Goal: Information Seeking & Learning: Check status

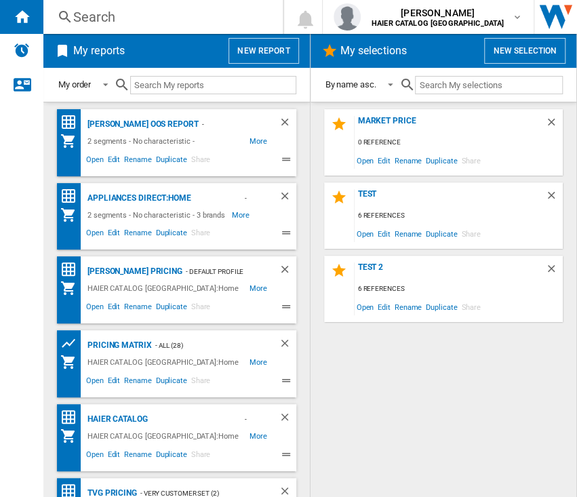
click at [117, 21] on div "Search" at bounding box center [160, 16] width 174 height 19
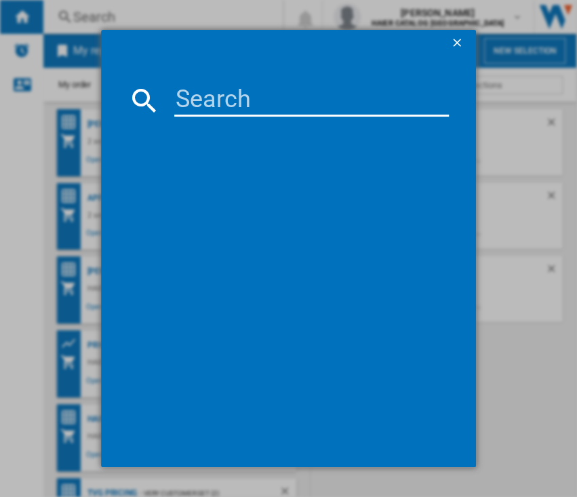
click at [212, 83] on md-dialog-content at bounding box center [288, 262] width 375 height 411
click at [212, 102] on input at bounding box center [311, 100] width 275 height 33
paste input "34005922"
type input "34005922"
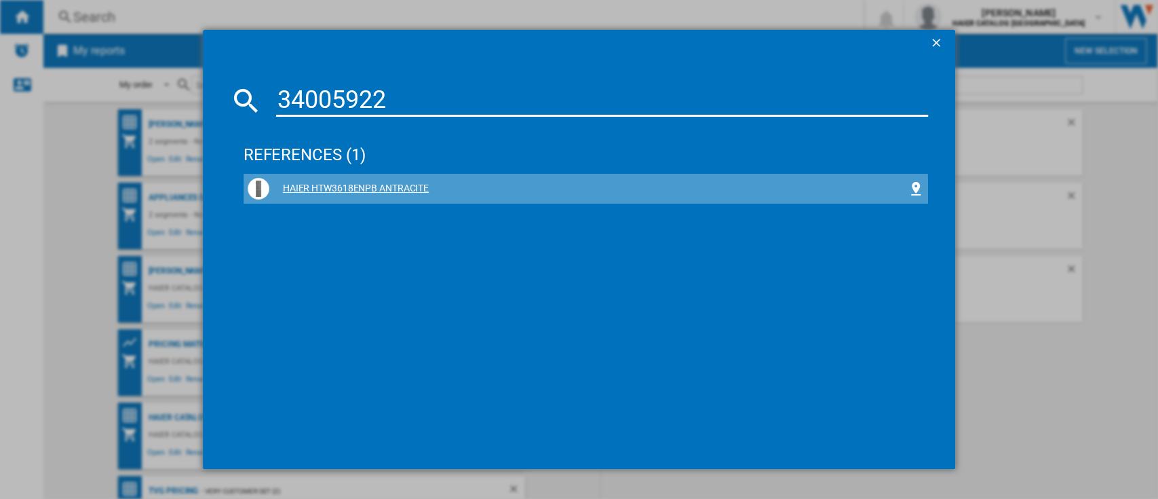
click at [392, 191] on div "HAIER HTW3618ENPB ANTRACITE" at bounding box center [588, 189] width 639 height 14
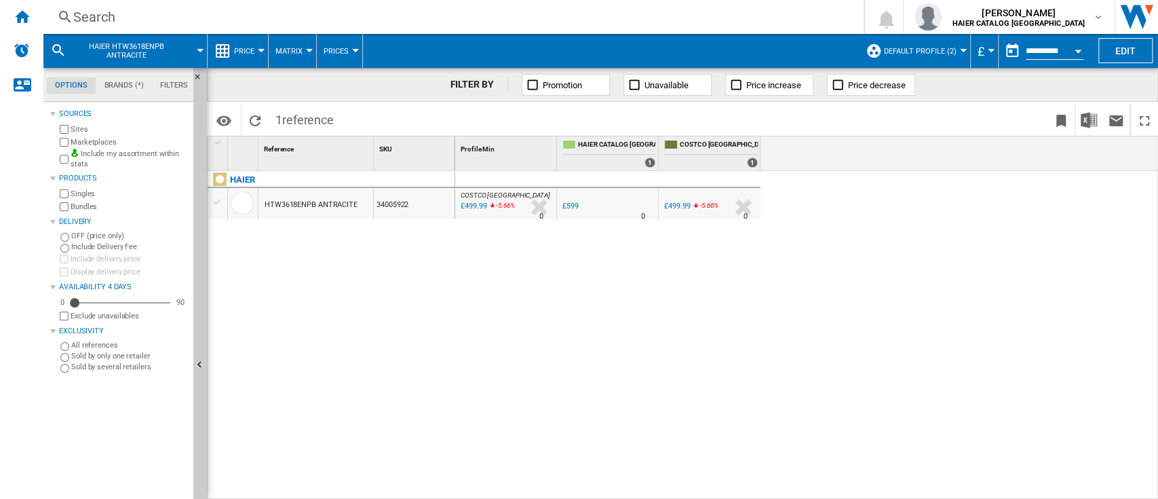
click at [922, 52] on span "Default profile (2)" at bounding box center [920, 51] width 73 height 9
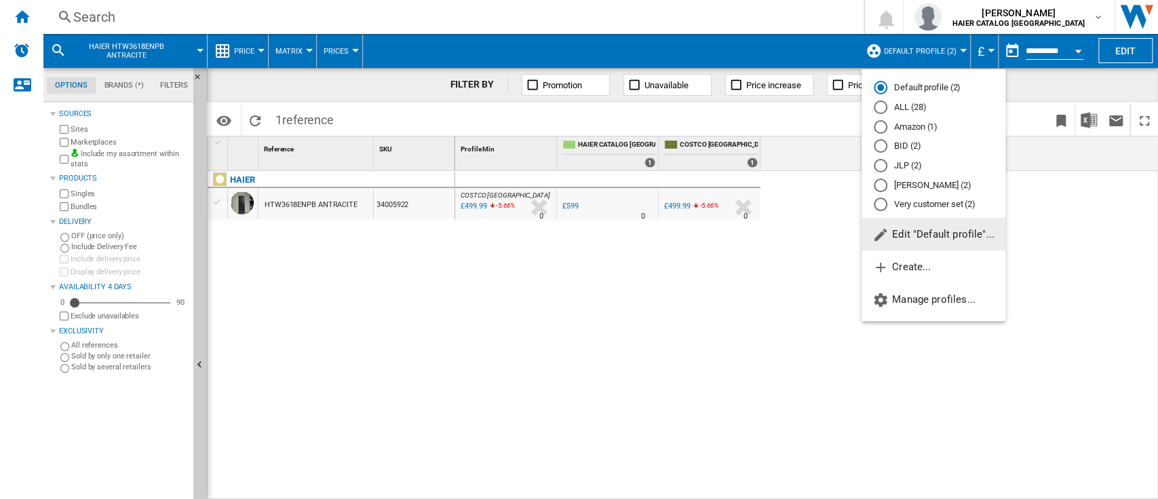
click at [900, 111] on md-radio-button "ALL (28)" at bounding box center [933, 107] width 119 height 13
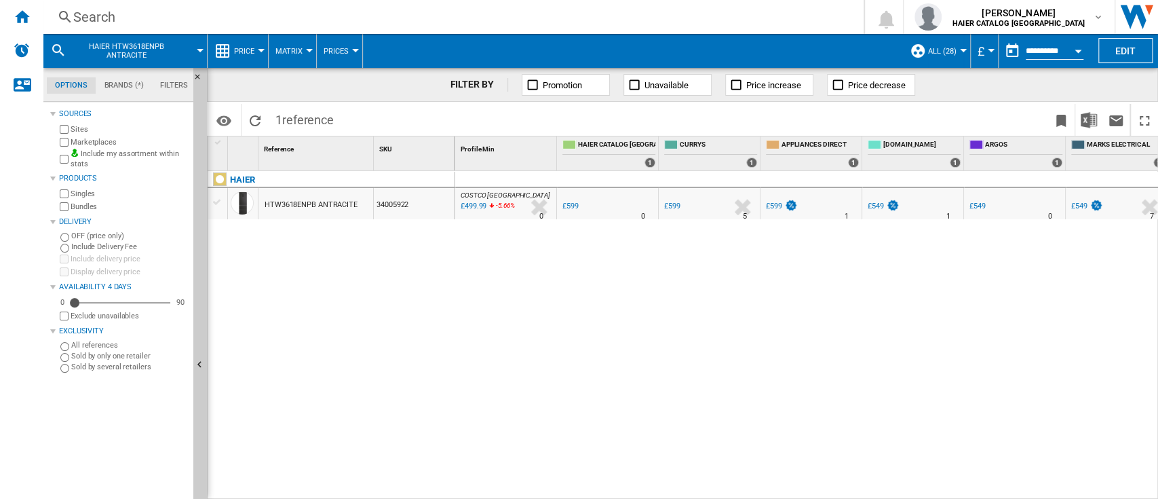
drag, startPoint x: 521, startPoint y: 491, endPoint x: 537, endPoint y: 491, distance: 15.6
click at [537, 491] on div "COSTCO [GEOGRAPHIC_DATA] : UK COSTCO -16.5 % £499.99 -5.66 % N/A 0 COSTCO [GEOG…" at bounding box center [807, 335] width 704 height 329
drag, startPoint x: 537, startPoint y: 491, endPoint x: 646, endPoint y: 489, distance: 109.3
click at [646, 489] on div "COSTCO [GEOGRAPHIC_DATA] : UK COSTCO -16.5 % £499.99 -5.66 % N/A 0 COSTCO [GEOG…" at bounding box center [807, 335] width 704 height 329
click at [88, 20] on div "Search" at bounding box center [450, 16] width 755 height 19
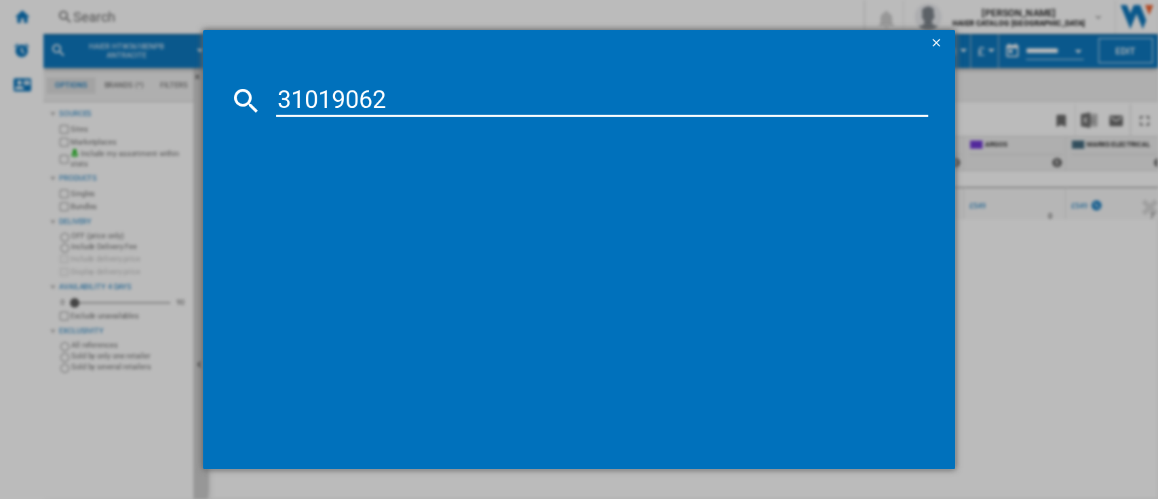
type input "31019062"
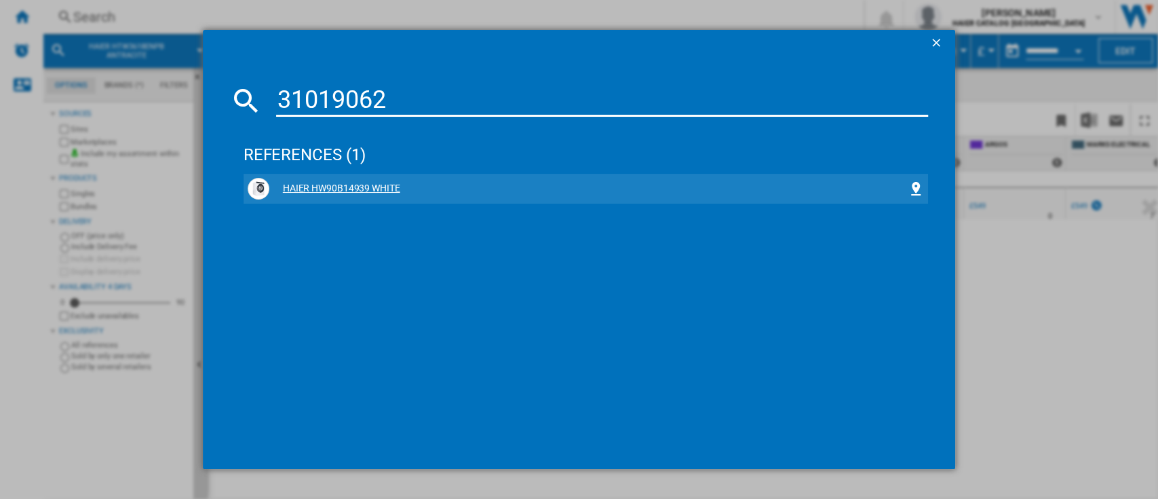
click at [455, 174] on div "HAIER HW90B14939 WHITE" at bounding box center [586, 189] width 685 height 30
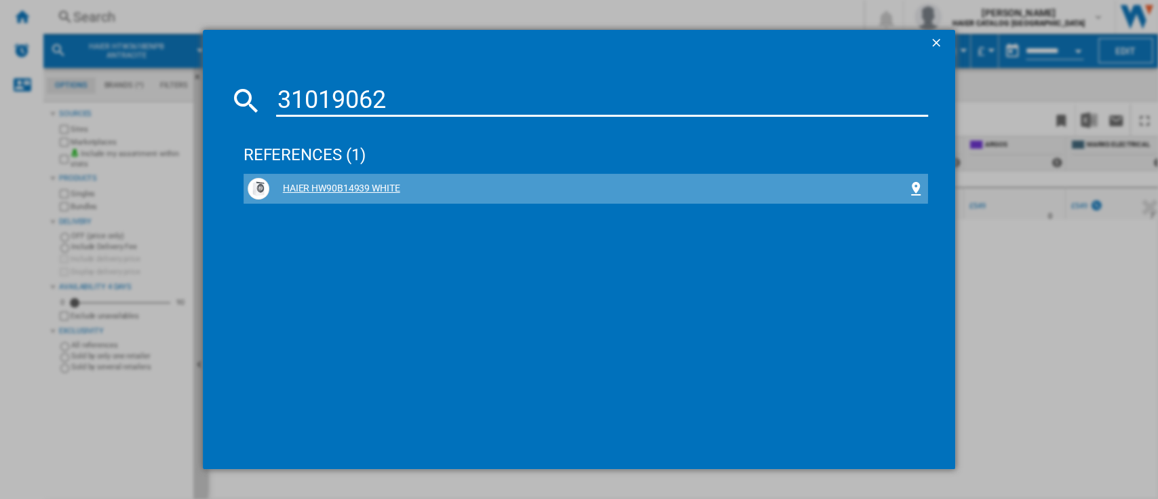
click at [315, 185] on div "HAIER HW90B14939 WHITE" at bounding box center [588, 189] width 639 height 14
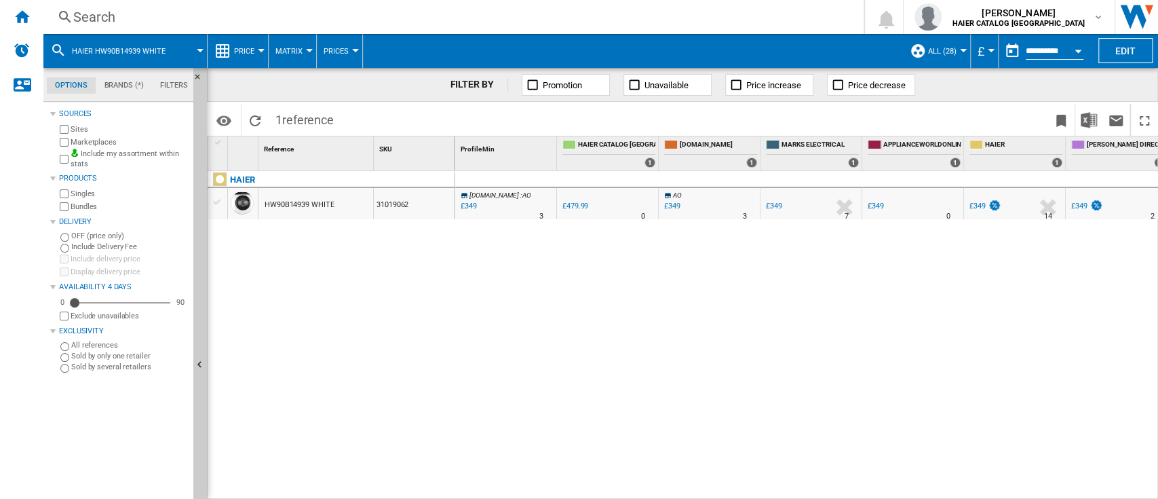
drag, startPoint x: 614, startPoint y: 491, endPoint x: 638, endPoint y: 491, distance: 24.4
click at [638, 491] on div "[DOMAIN_NAME] : AO -27.3 % £349 % N/A 3 [DOMAIN_NAME] : AO 0.0 % £479.99 % N/A" at bounding box center [807, 335] width 704 height 329
drag, startPoint x: 638, startPoint y: 491, endPoint x: 672, endPoint y: 489, distance: 34.0
click at [672, 489] on div "[DOMAIN_NAME] : AO -27.3 % £349 % N/A 3 [DOMAIN_NAME] : AO 0.0 % £479.99 % N/A" at bounding box center [807, 335] width 704 height 329
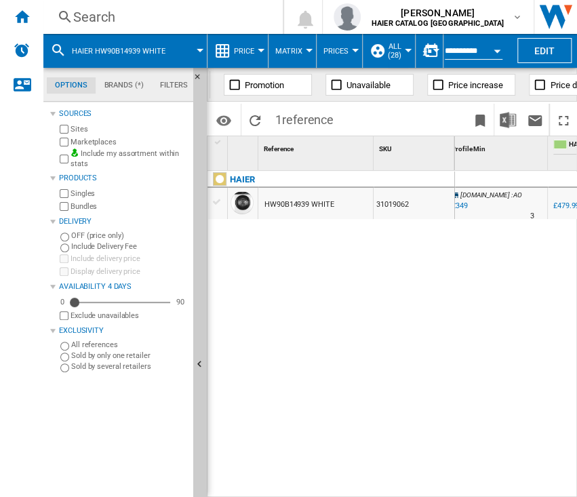
click at [107, 22] on div "Search" at bounding box center [160, 16] width 174 height 19
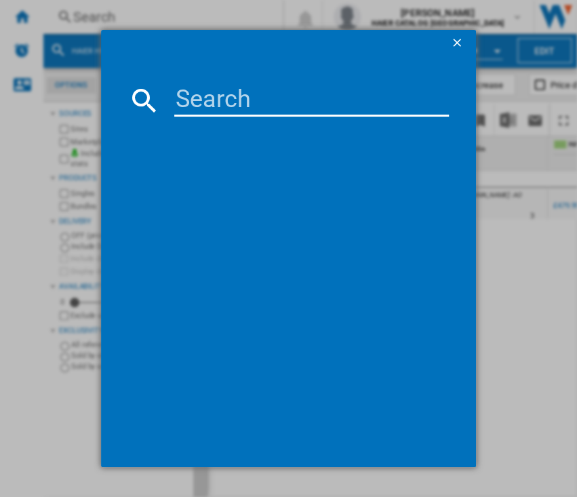
click at [233, 100] on input at bounding box center [311, 100] width 275 height 33
type input "31102655"
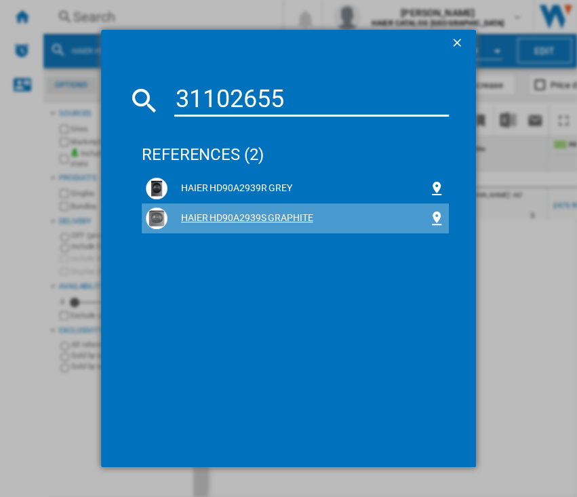
click at [228, 221] on div "HAIER HD90A2939S GRAPHITE" at bounding box center [298, 219] width 261 height 14
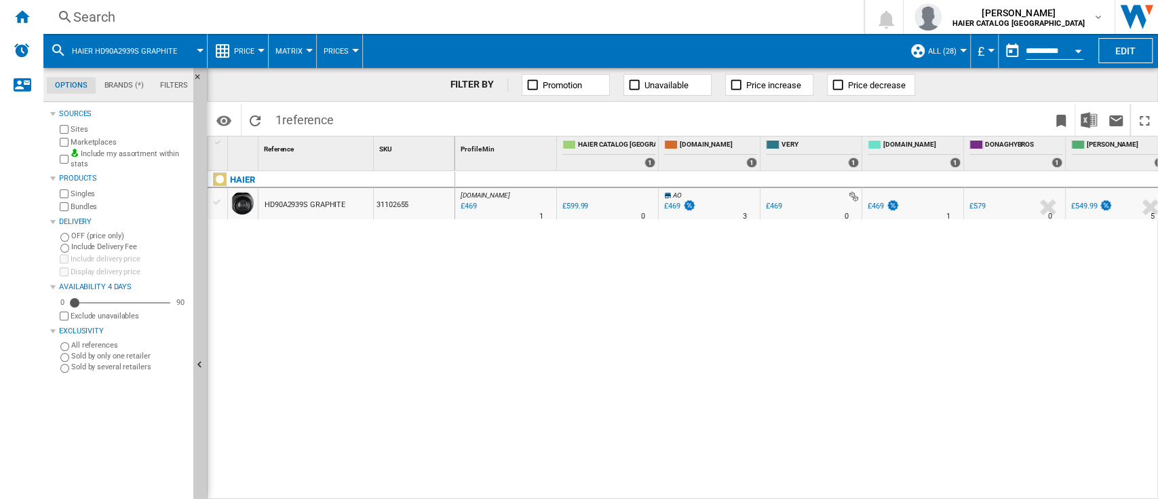
scroll to position [0, 9]
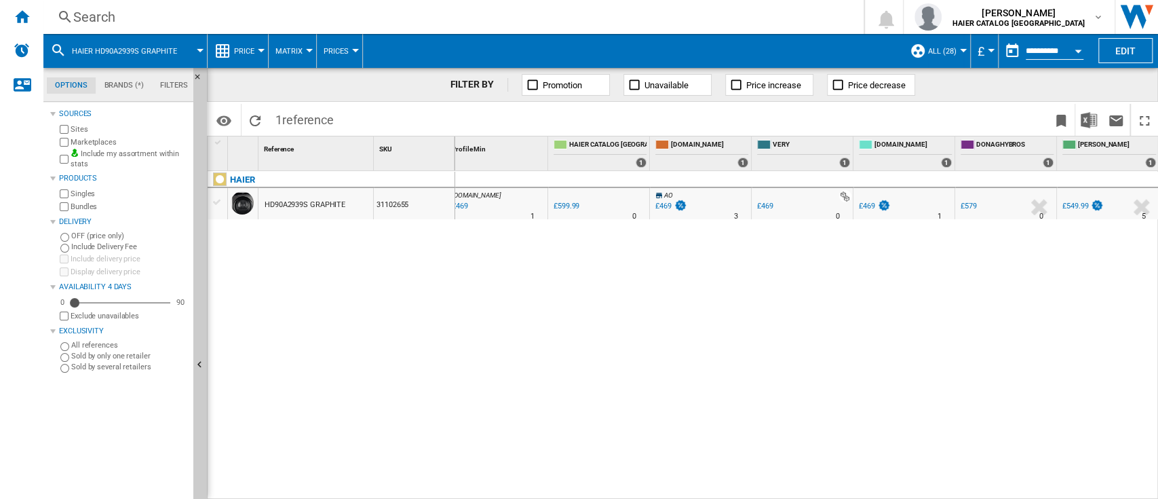
click at [131, 11] on div "Search" at bounding box center [450, 16] width 755 height 19
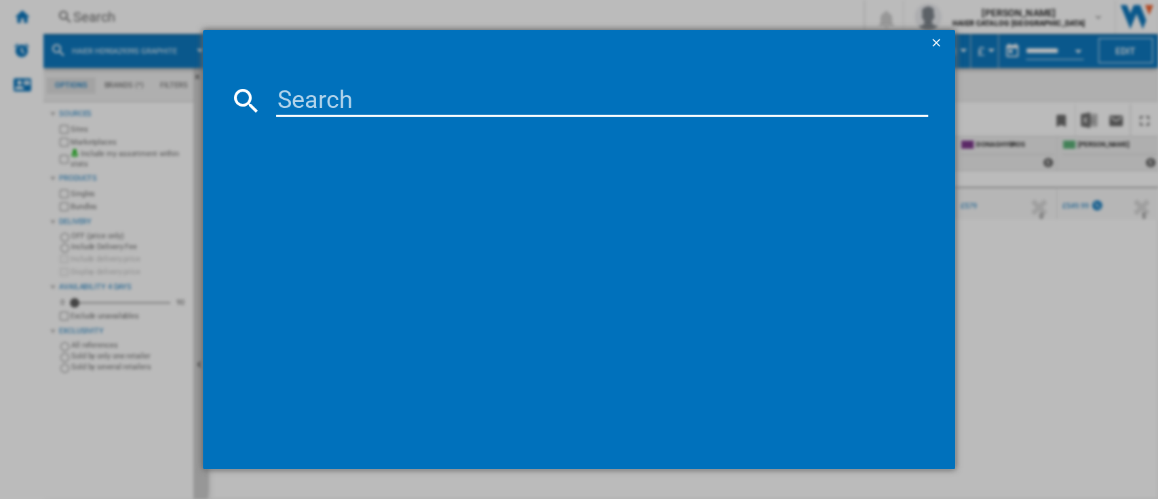
click at [510, 114] on input at bounding box center [602, 100] width 653 height 33
type input "31020344"
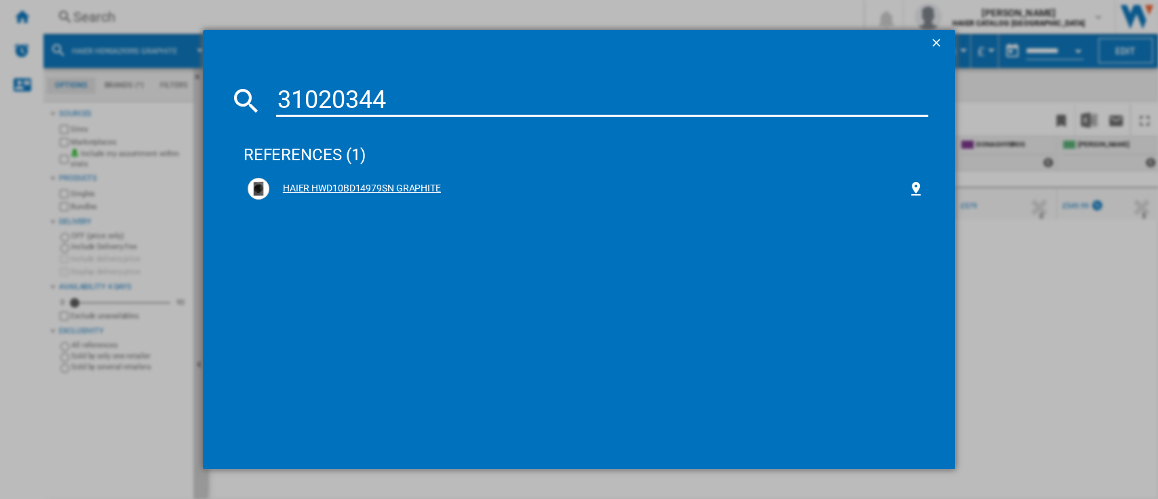
click at [320, 182] on div "HAIER HWD10BD14979SN GRAPHITE" at bounding box center [588, 189] width 639 height 14
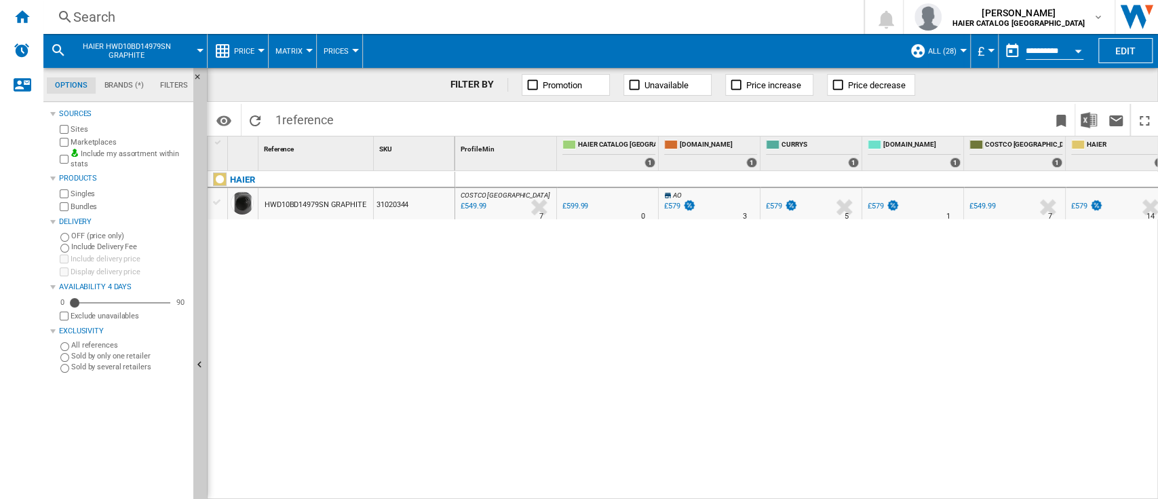
drag, startPoint x: 704, startPoint y: 490, endPoint x: 746, endPoint y: 491, distance: 42.8
click at [746, 491] on div "COSTCO [GEOGRAPHIC_DATA] : UK COSTCO -8.3 % £549.99 % N/A 7 COSTCO [GEOGRAPHIC_…" at bounding box center [807, 335] width 704 height 329
drag, startPoint x: 750, startPoint y: 483, endPoint x: 863, endPoint y: 491, distance: 112.9
click at [863, 492] on div "COSTCO [GEOGRAPHIC_DATA] : UK COSTCO -8.3 % £549.99 % N/A 7 COSTCO [GEOGRAPHIC_…" at bounding box center [807, 335] width 704 height 329
click at [102, 13] on div "Search" at bounding box center [450, 16] width 755 height 19
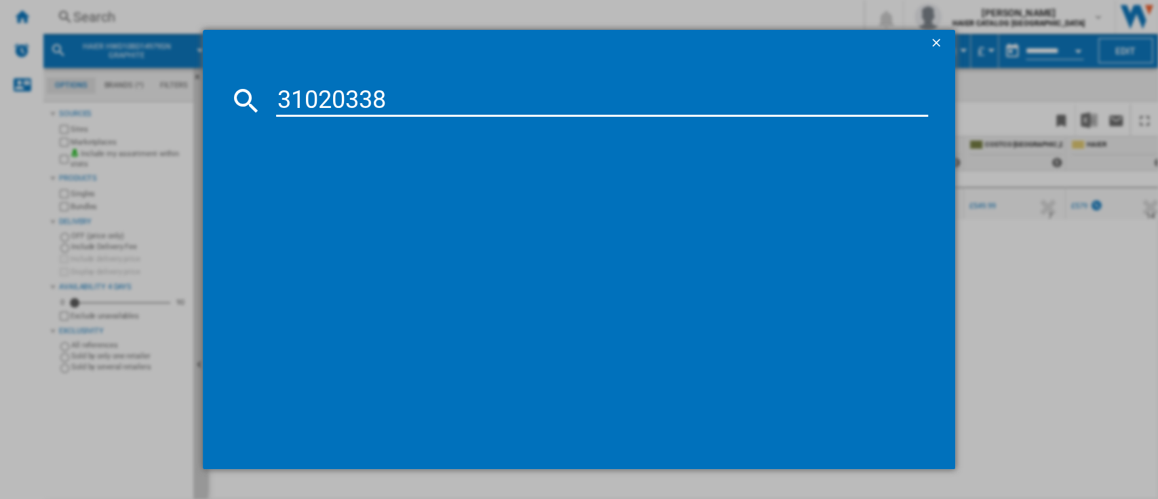
type input "31020338"
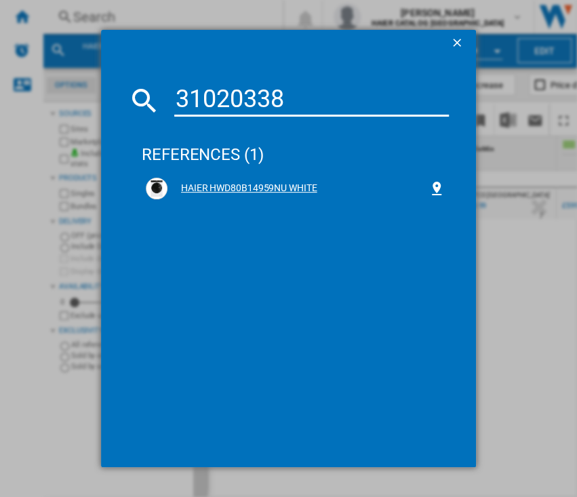
click at [248, 190] on div "HAIER HWD80B14959NU WHITE" at bounding box center [298, 189] width 261 height 14
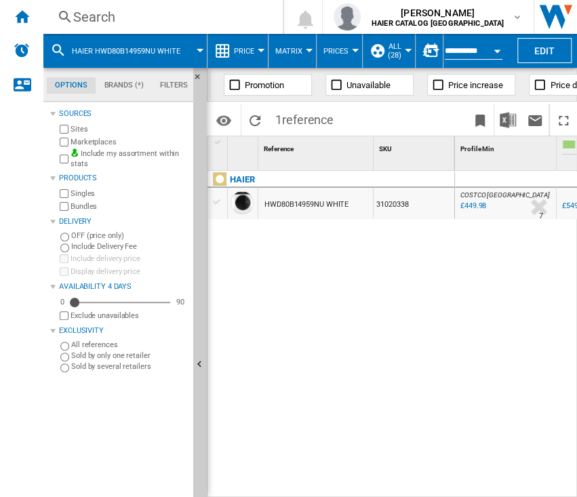
click at [84, 16] on div "Search" at bounding box center [160, 16] width 174 height 19
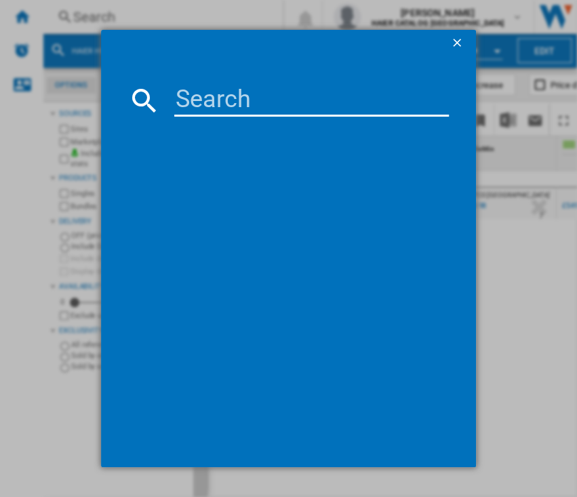
click at [185, 84] on input at bounding box center [311, 100] width 275 height 33
type input "37001611"
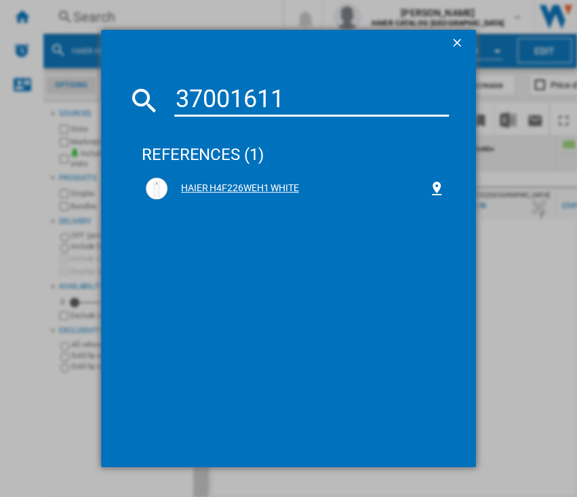
click at [207, 176] on div "HAIER H4F226WEH1 WHITE" at bounding box center [295, 189] width 307 height 30
click at [228, 193] on div "HAIER H4F226WEH1 WHITE" at bounding box center [298, 189] width 261 height 14
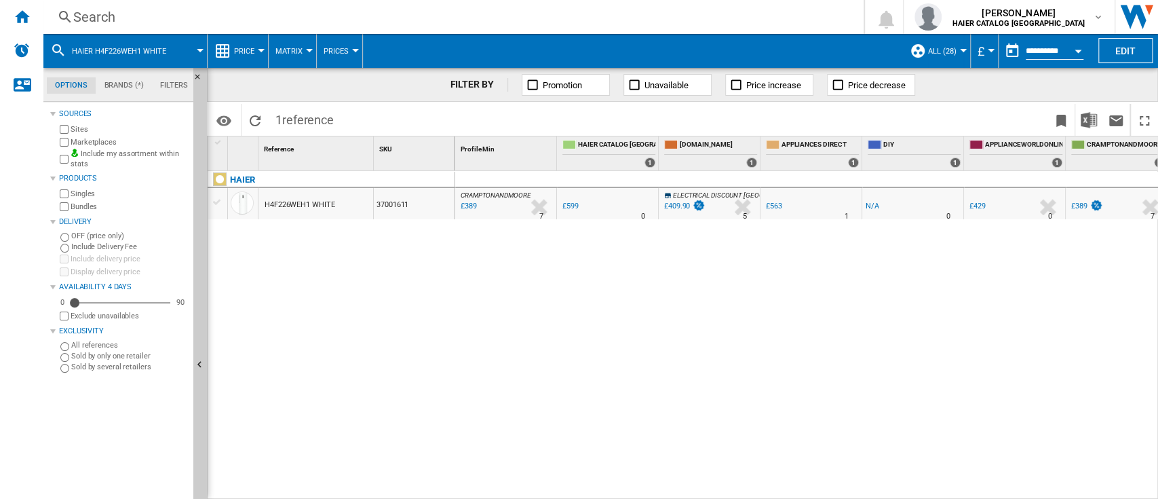
drag, startPoint x: 641, startPoint y: 491, endPoint x: 708, endPoint y: 489, distance: 67.9
click at [708, 489] on div "CRAMPTONANDMOORE : CRAMPTONANDMOORE -35.1 % £389 % N/A 7 CRAMPTONANDMOORE : [GE…" at bounding box center [807, 335] width 704 height 329
drag, startPoint x: 706, startPoint y: 489, endPoint x: 797, endPoint y: 488, distance: 91.6
click at [797, 488] on div "CRAMPTONANDMOORE : CRAMPTONANDMOORE -35.1 % £389 % N/A 7 CRAMPTONANDMOORE : [GE…" at bounding box center [807, 335] width 704 height 329
drag, startPoint x: 795, startPoint y: 489, endPoint x: 835, endPoint y: 491, distance: 39.4
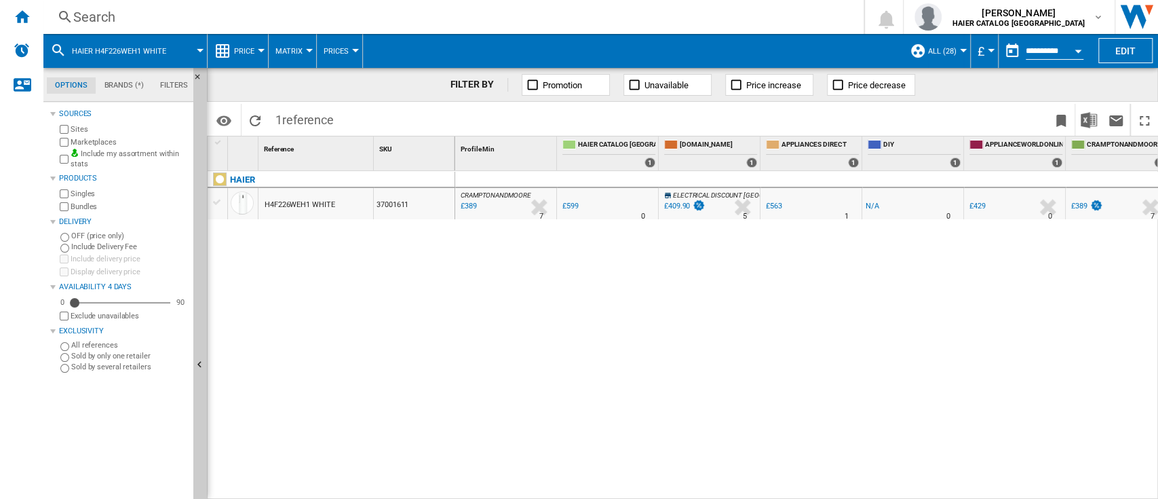
click at [835, 491] on div "CRAMPTONANDMOORE : CRAMPTONANDMOORE -35.1 % £389 % N/A 7 CRAMPTONANDMOORE : [GE…" at bounding box center [807, 335] width 704 height 329
drag, startPoint x: 835, startPoint y: 491, endPoint x: 744, endPoint y: 489, distance: 90.3
click at [744, 489] on div "CRAMPTONANDMOORE : CRAMPTONANDMOORE -35.1 % £389 % N/A 7 CRAMPTONANDMOORE : [GE…" at bounding box center [807, 335] width 704 height 329
